Goal: Check status: Check status

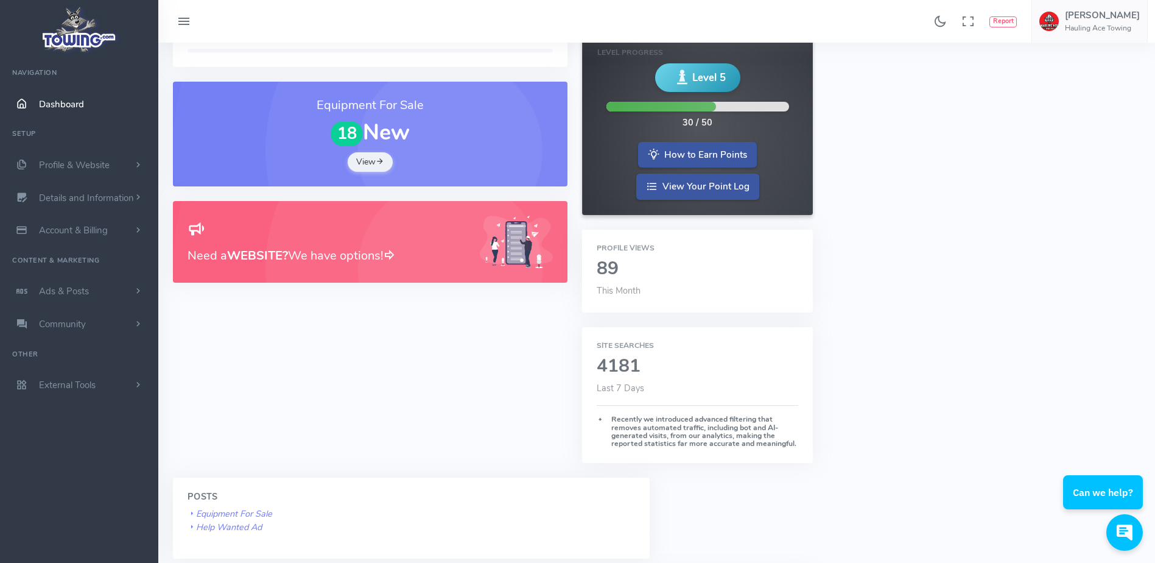
scroll to position [186, 0]
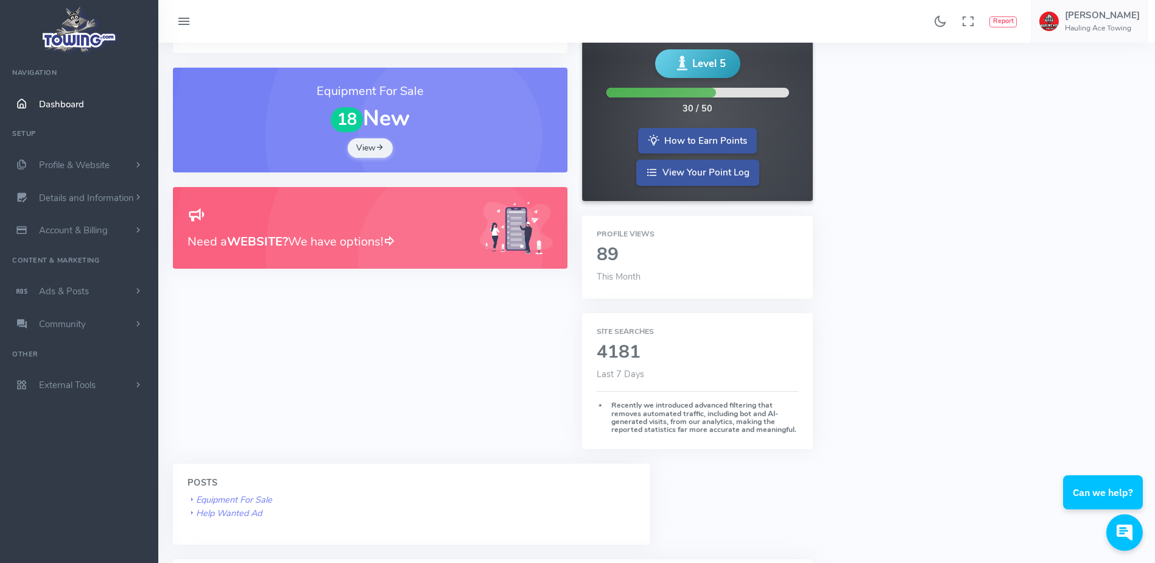
click at [633, 353] on h2 "4181" at bounding box center [698, 352] width 202 height 20
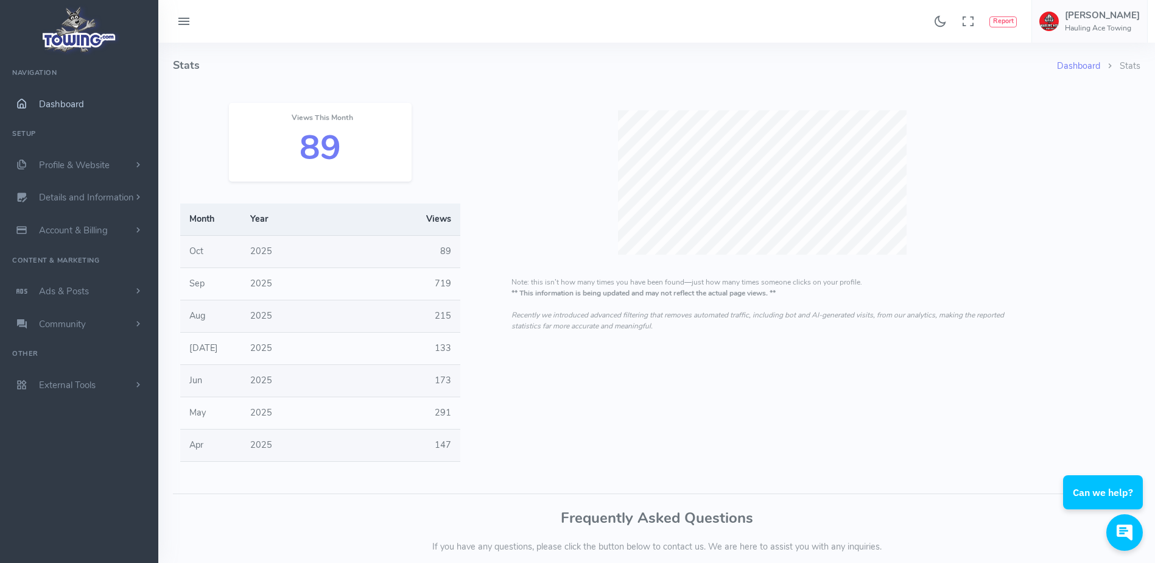
click at [101, 104] on link "Dashboard" at bounding box center [79, 104] width 158 height 33
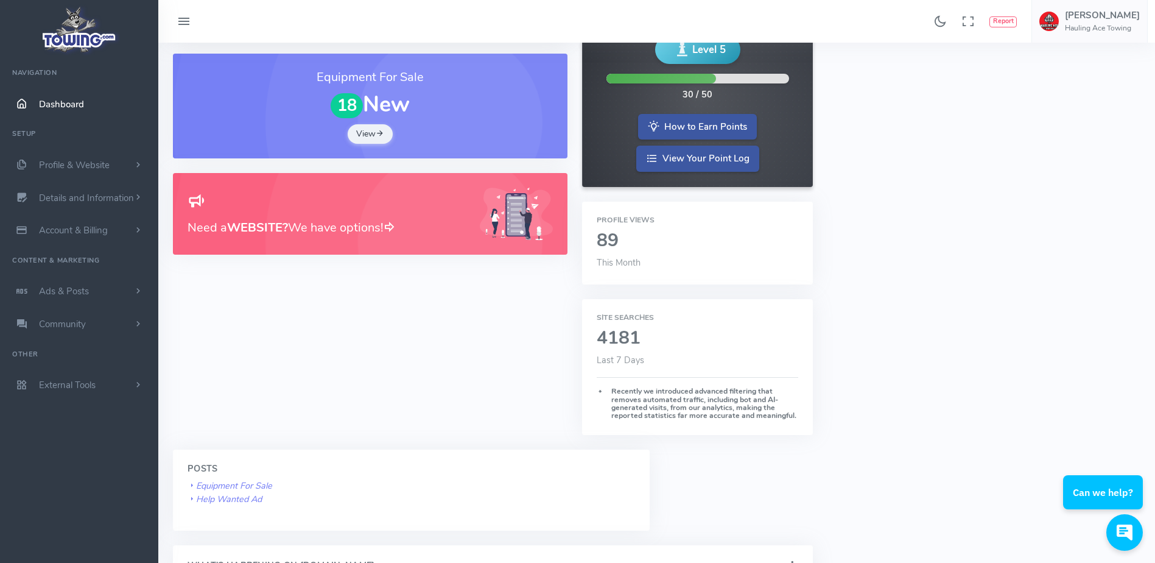
scroll to position [201, 0]
click at [625, 253] on div "Profile Views 89 This Month" at bounding box center [697, 242] width 231 height 83
